Goal: Check status: Check status

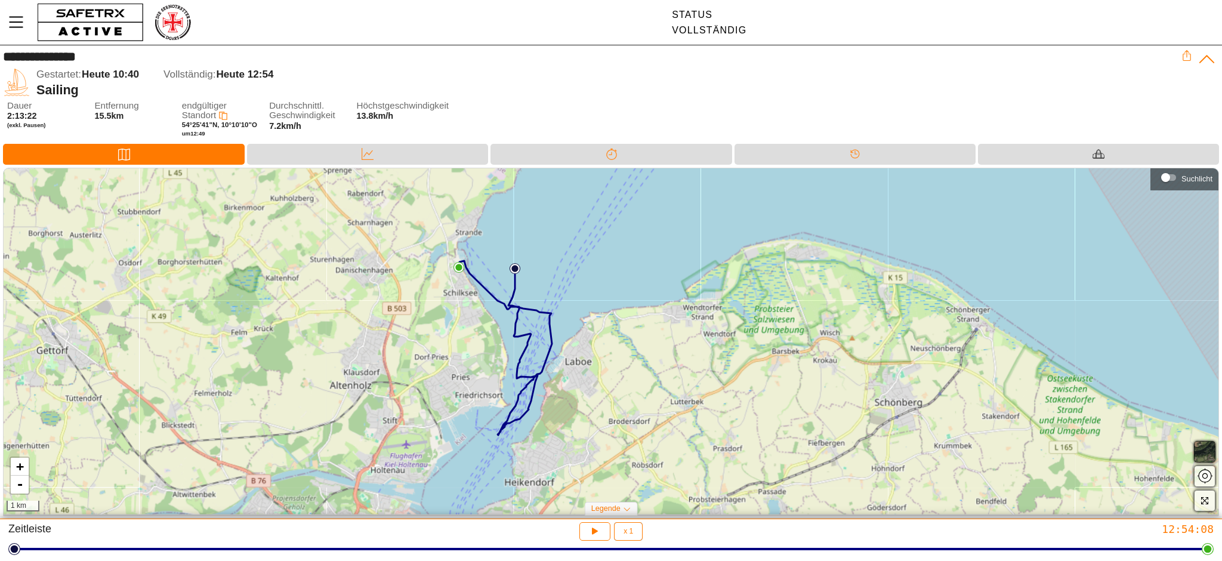
drag, startPoint x: 746, startPoint y: 251, endPoint x: 585, endPoint y: 290, distance: 166.3
click at [585, 290] on div "+ - 1 km" at bounding box center [611, 341] width 1215 height 346
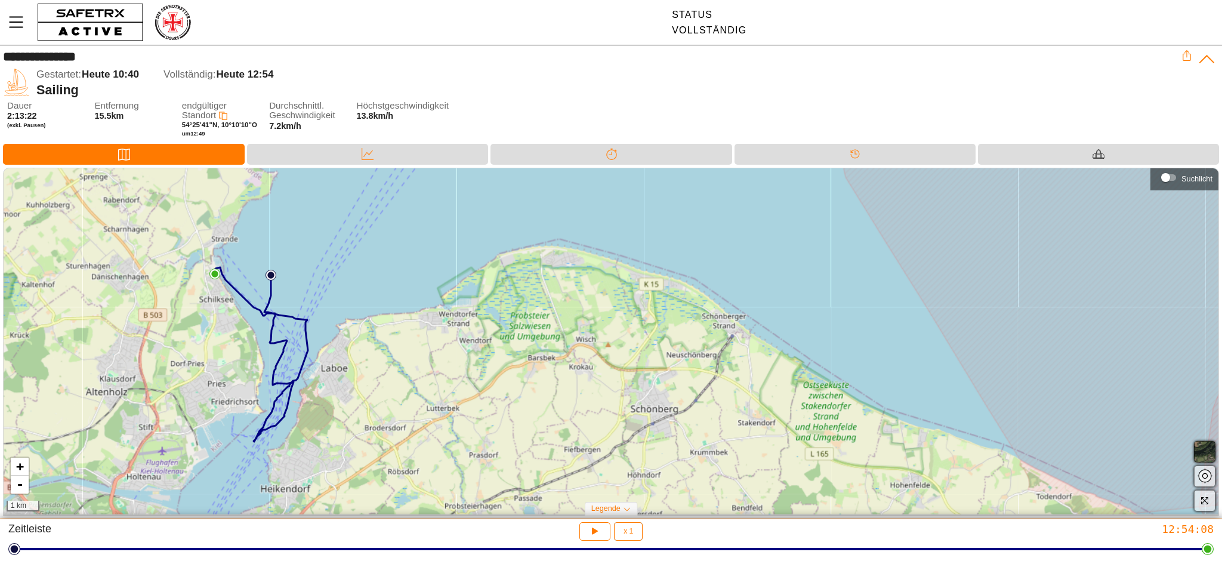
drag, startPoint x: 557, startPoint y: 280, endPoint x: 347, endPoint y: 283, distance: 210.6
click at [347, 283] on div "+ - 1 km" at bounding box center [611, 341] width 1215 height 346
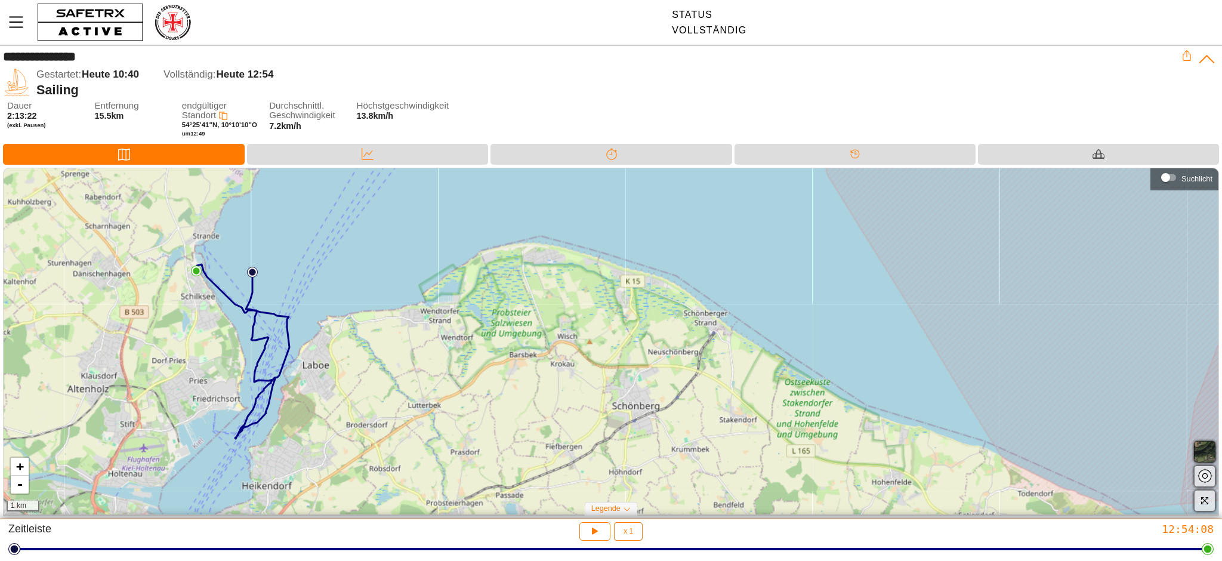
drag, startPoint x: 342, startPoint y: 282, endPoint x: 328, endPoint y: 279, distance: 14.6
click at [328, 279] on div "+ - 1 km" at bounding box center [611, 341] width 1215 height 346
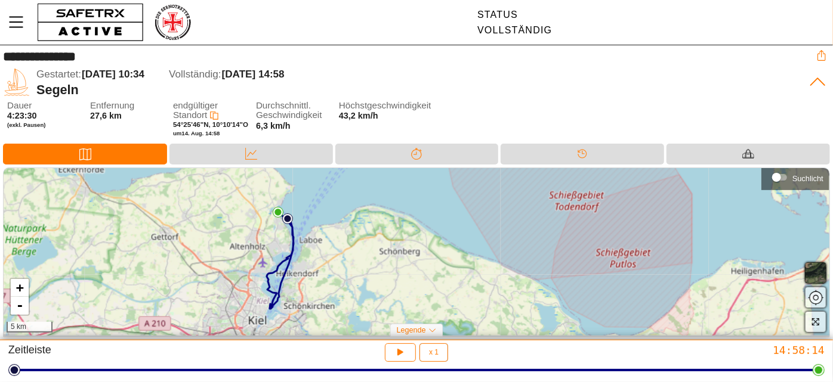
drag, startPoint x: 291, startPoint y: 284, endPoint x: 214, endPoint y: 283, distance: 77.6
click at [214, 283] on div "+ - 5 km" at bounding box center [417, 252] width 826 height 168
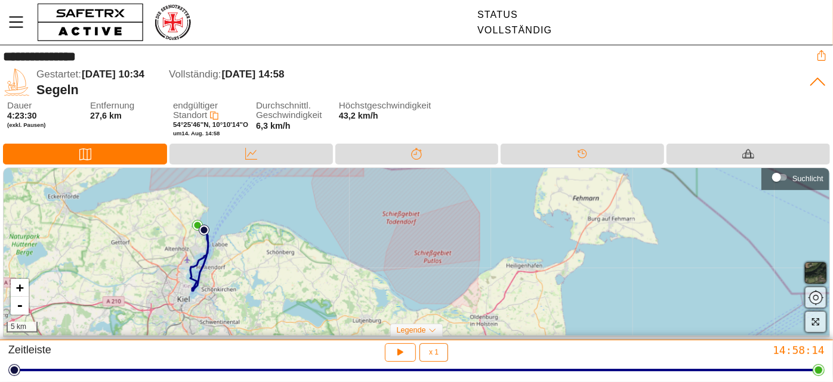
drag, startPoint x: 205, startPoint y: 276, endPoint x: 152, endPoint y: 271, distance: 53.3
click at [152, 271] on div "+ - 5 km" at bounding box center [417, 252] width 826 height 168
